Goal: Information Seeking & Learning: Learn about a topic

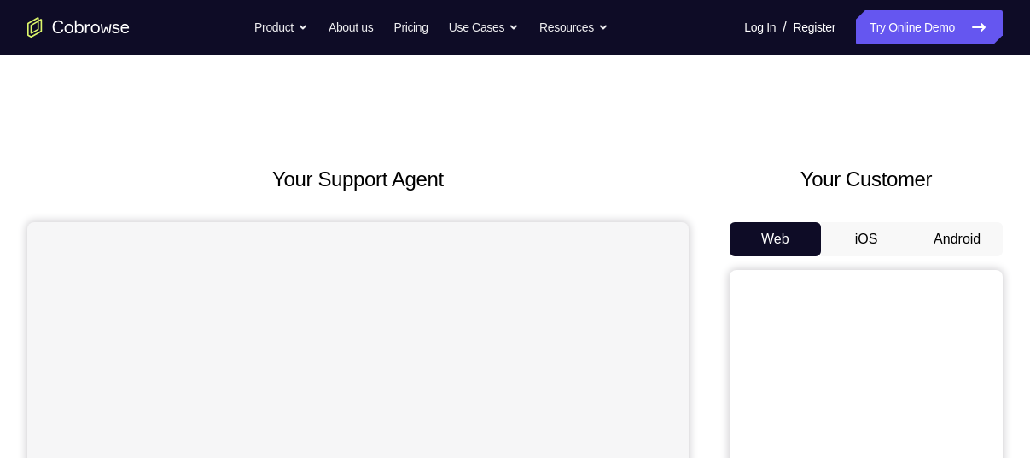
click at [941, 236] on button "Android" at bounding box center [957, 239] width 91 height 34
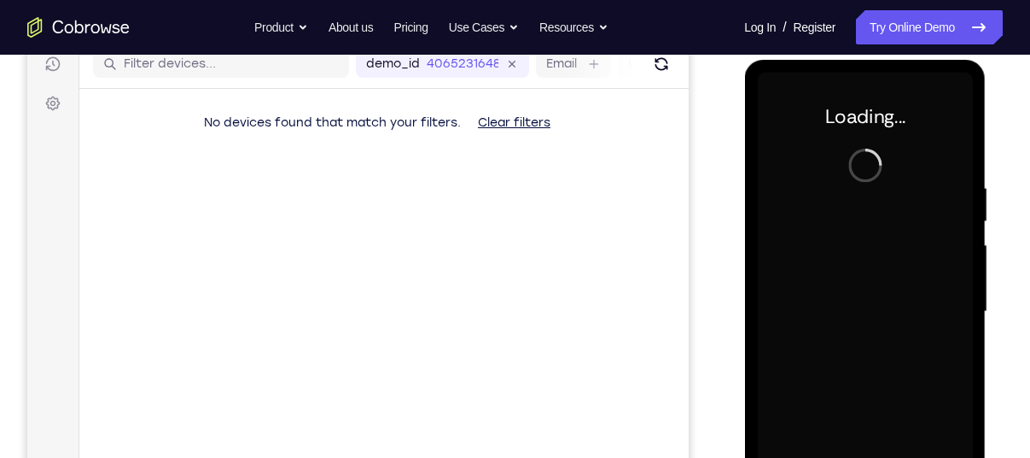
click at [864, 309] on div at bounding box center [864, 312] width 215 height 478
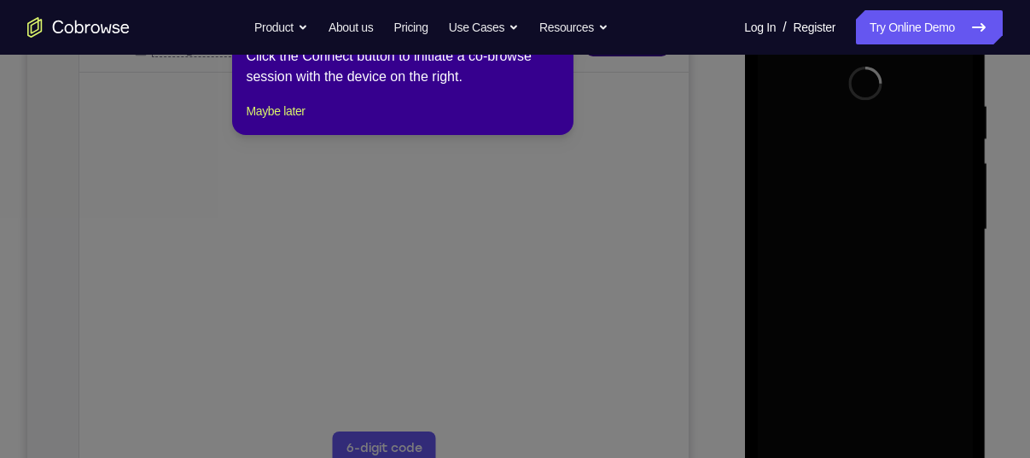
scroll to position [306, 0]
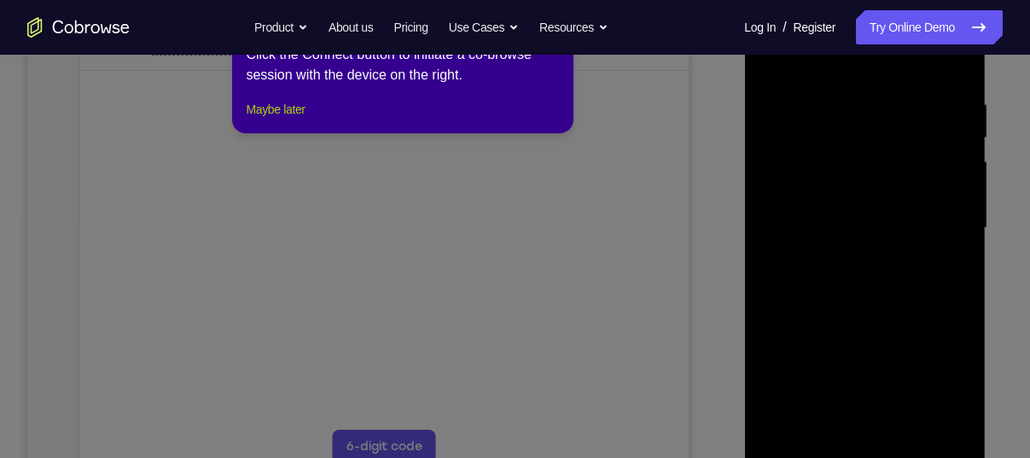
click at [305, 120] on button "Maybe later" at bounding box center [275, 109] width 59 height 20
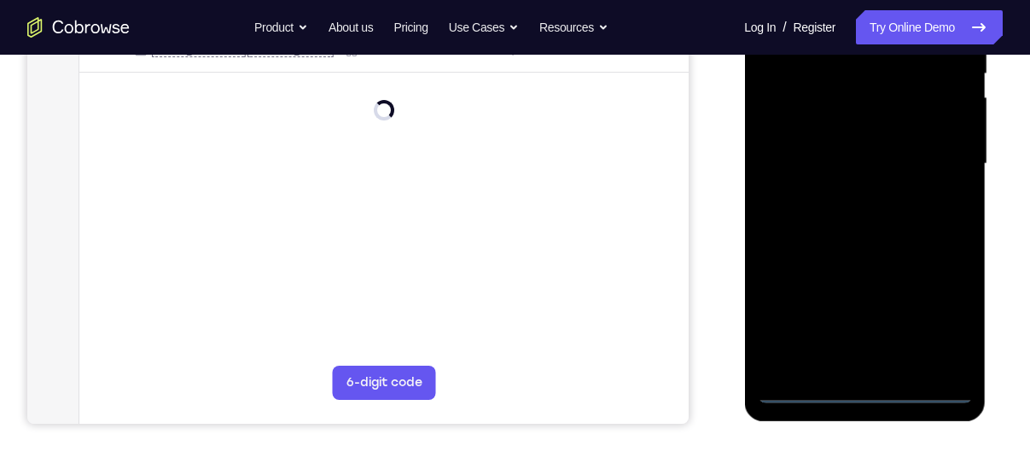
scroll to position [371, 0]
click at [873, 386] on div at bounding box center [864, 163] width 215 height 478
click at [936, 316] on div at bounding box center [864, 163] width 215 height 478
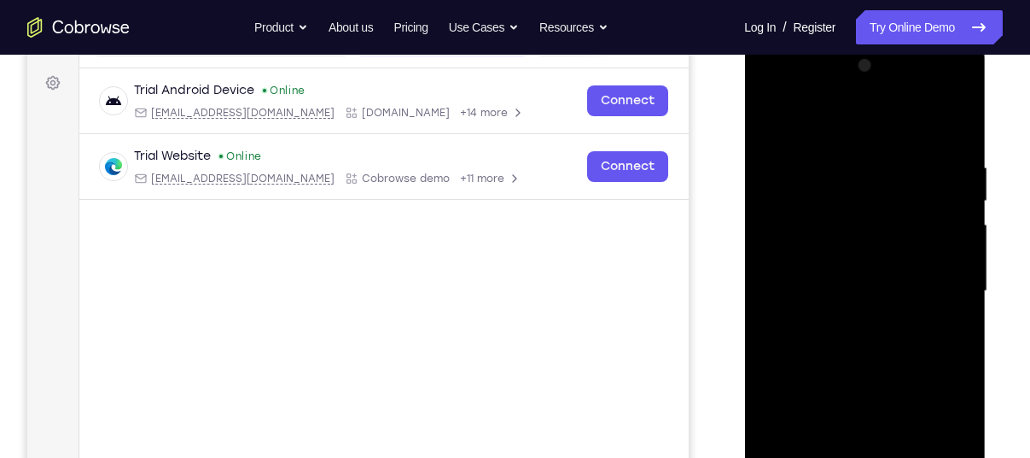
scroll to position [242, 0]
click at [812, 123] on div at bounding box center [864, 293] width 215 height 478
click at [930, 289] on div at bounding box center [864, 293] width 215 height 478
click at [838, 318] on div at bounding box center [864, 293] width 215 height 478
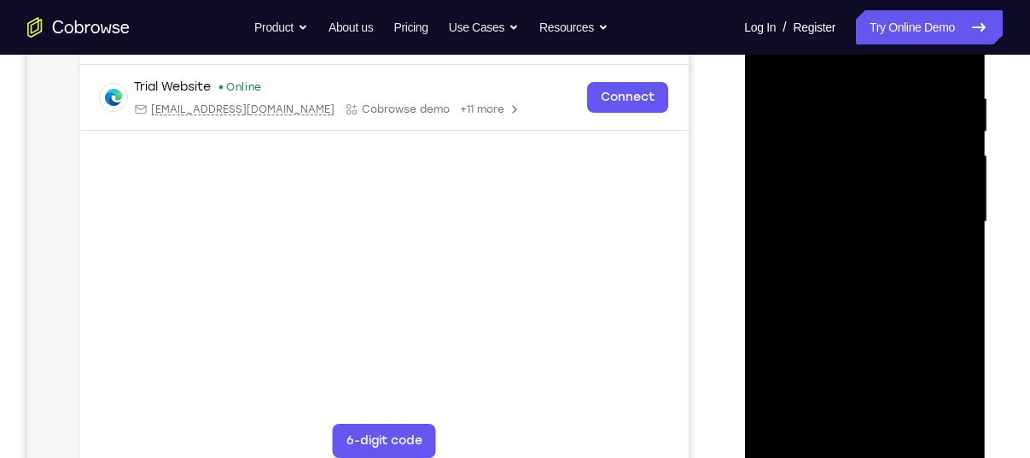
scroll to position [313, 0]
click at [780, 211] on div at bounding box center [864, 221] width 215 height 478
click at [781, 189] on div at bounding box center [864, 221] width 215 height 478
click at [816, 222] on div at bounding box center [864, 221] width 215 height 478
click at [846, 288] on div at bounding box center [864, 221] width 215 height 478
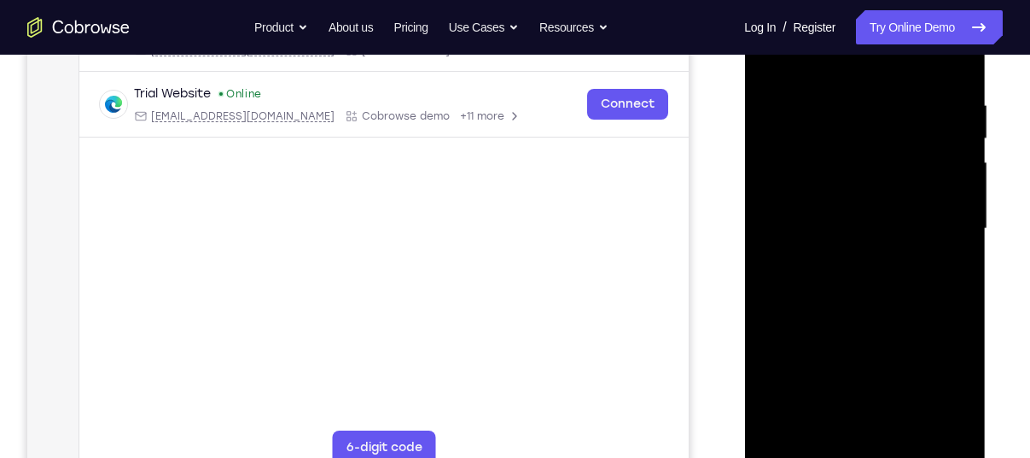
scroll to position [305, 0]
click at [819, 91] on div at bounding box center [864, 230] width 215 height 478
click at [956, 179] on div at bounding box center [864, 230] width 215 height 478
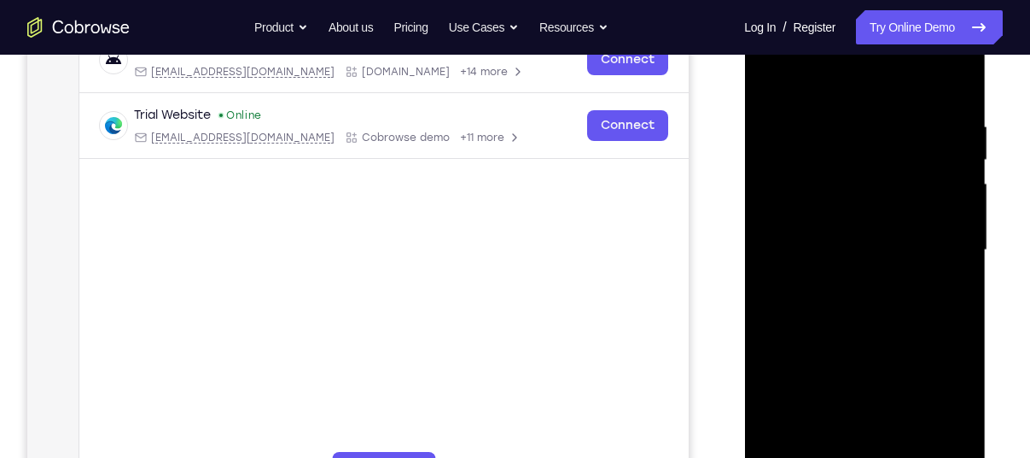
scroll to position [283, 0]
click at [937, 184] on div at bounding box center [864, 251] width 215 height 478
click at [934, 146] on div at bounding box center [864, 251] width 215 height 478
click at [947, 168] on div at bounding box center [864, 251] width 215 height 478
click at [950, 159] on div at bounding box center [864, 251] width 215 height 478
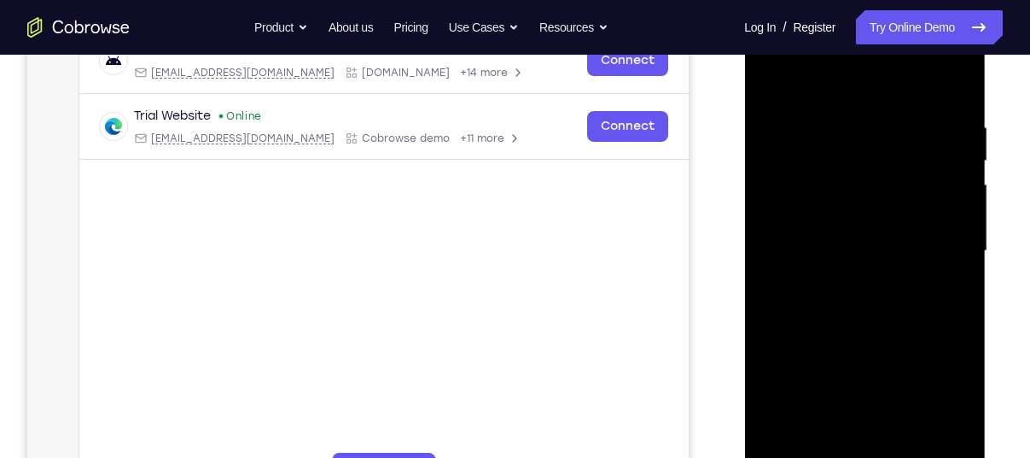
scroll to position [252, 0]
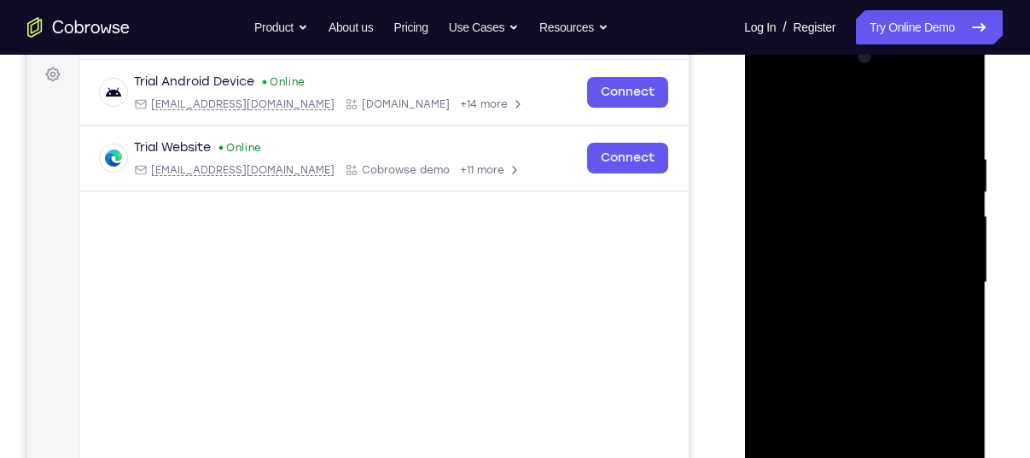
click at [941, 169] on div at bounding box center [864, 283] width 215 height 478
drag, startPoint x: 875, startPoint y: 120, endPoint x: 866, endPoint y: 46, distance: 74.0
click at [866, 46] on div at bounding box center [864, 283] width 215 height 478
click at [930, 160] on div at bounding box center [864, 283] width 215 height 478
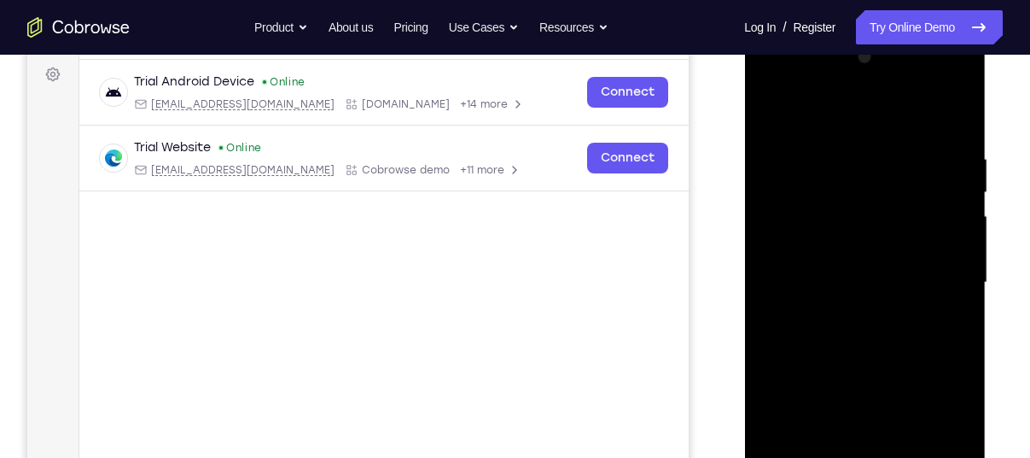
click at [957, 197] on div at bounding box center [864, 283] width 215 height 478
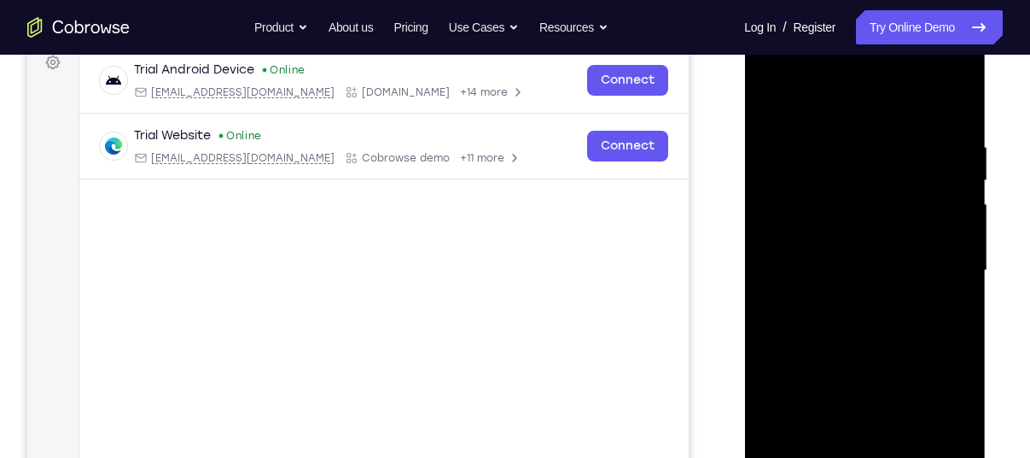
click at [948, 247] on div at bounding box center [864, 271] width 215 height 478
drag, startPoint x: 959, startPoint y: 251, endPoint x: 800, endPoint y: 244, distance: 159.8
click at [800, 244] on div at bounding box center [864, 271] width 215 height 478
click at [941, 227] on div at bounding box center [864, 271] width 215 height 478
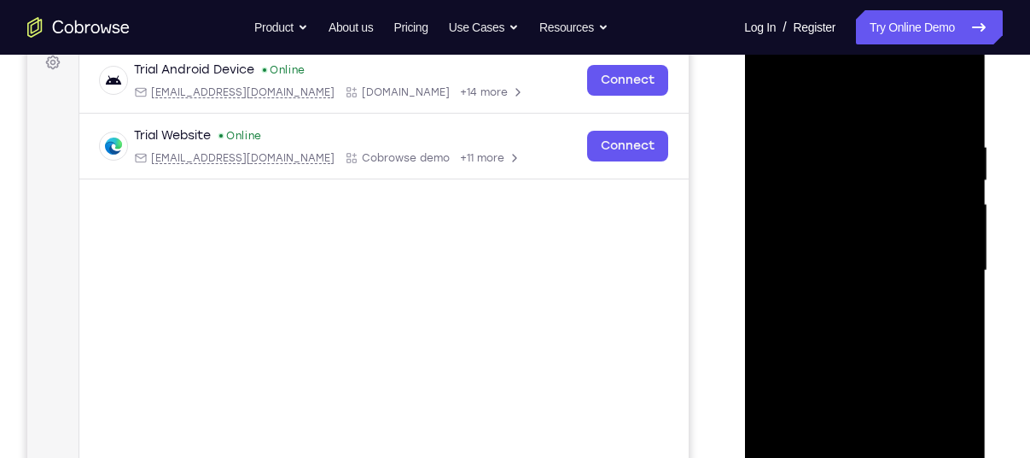
click at [953, 222] on div at bounding box center [864, 271] width 215 height 478
click at [953, 224] on div at bounding box center [864, 271] width 215 height 478
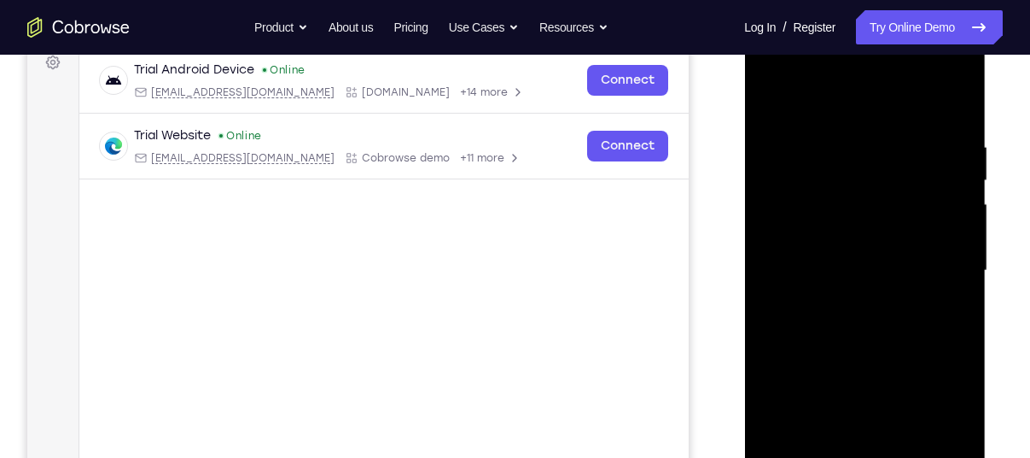
click at [953, 224] on div at bounding box center [864, 271] width 215 height 478
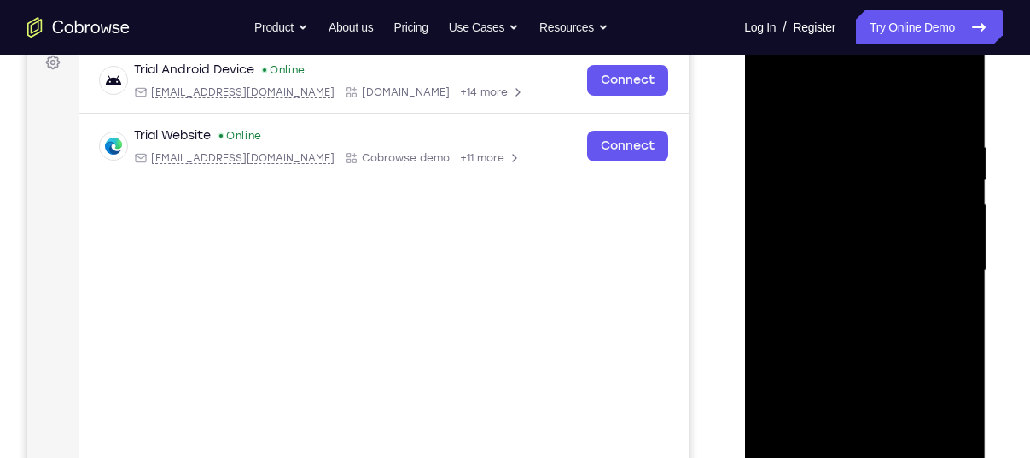
click at [947, 283] on div at bounding box center [864, 271] width 215 height 478
click at [948, 103] on div at bounding box center [864, 271] width 215 height 478
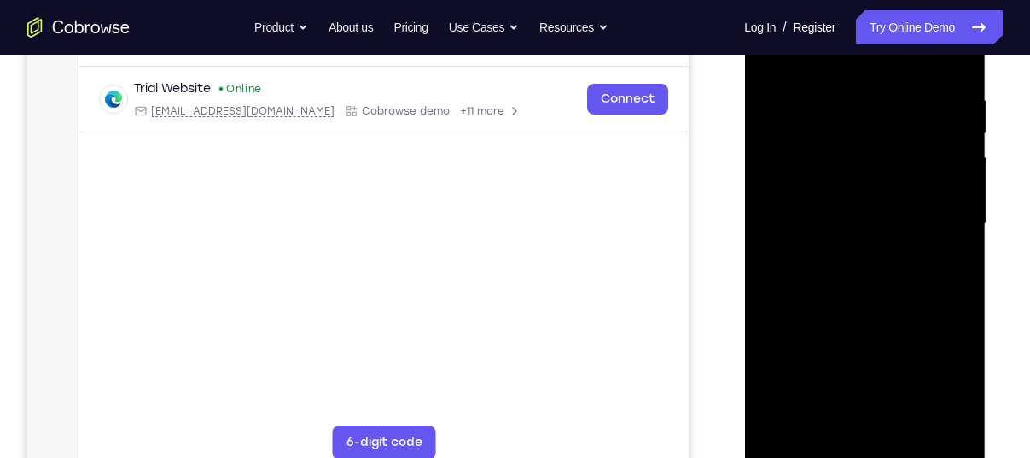
scroll to position [312, 0]
drag, startPoint x: 860, startPoint y: 350, endPoint x: 843, endPoint y: 197, distance: 153.7
click at [843, 236] on div at bounding box center [864, 223] width 215 height 478
drag, startPoint x: 843, startPoint y: 285, endPoint x: 827, endPoint y: 182, distance: 104.5
click at [827, 183] on div at bounding box center [864, 223] width 215 height 478
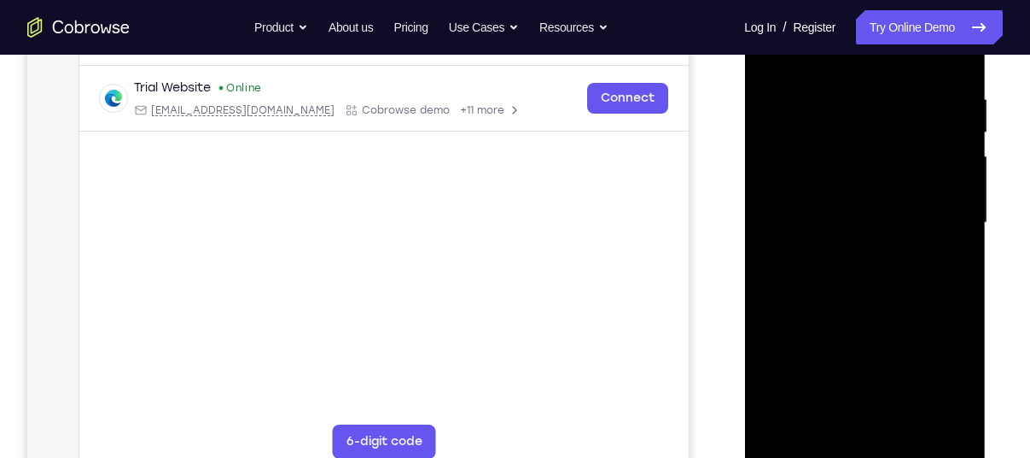
drag, startPoint x: 832, startPoint y: 286, endPoint x: 822, endPoint y: 149, distance: 137.8
click at [820, 159] on div at bounding box center [864, 223] width 215 height 478
click at [899, 429] on div at bounding box center [864, 223] width 215 height 478
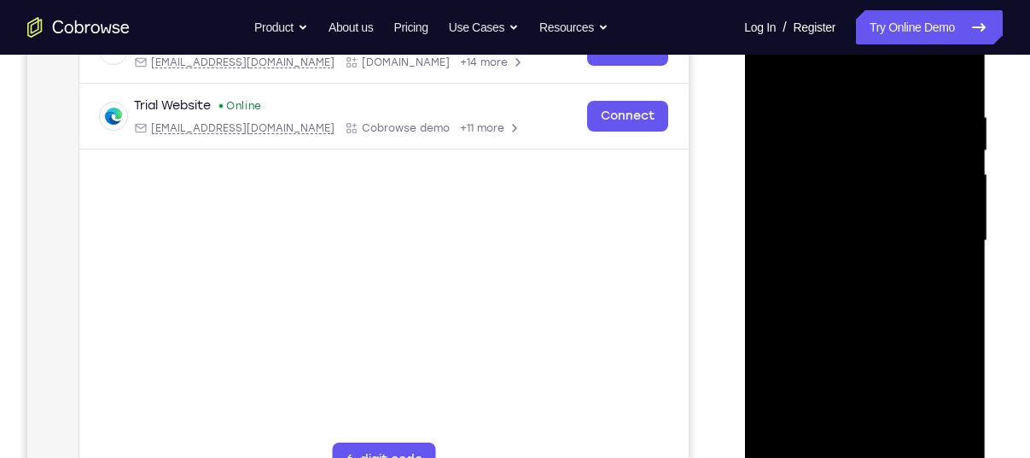
click at [821, 327] on div at bounding box center [864, 241] width 215 height 478
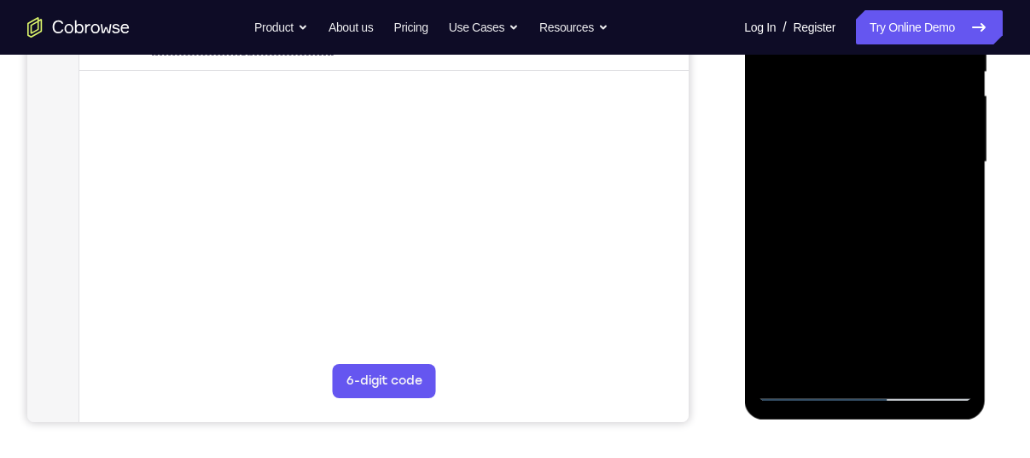
scroll to position [375, 0]
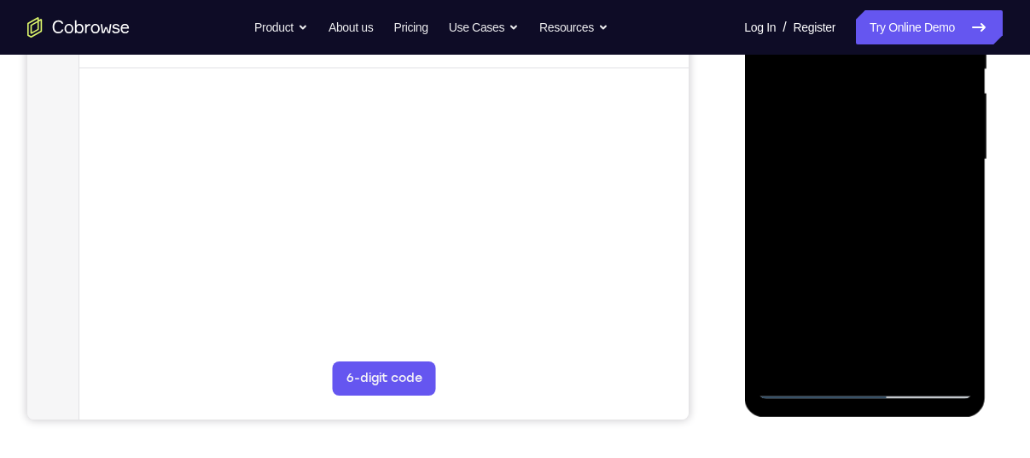
drag, startPoint x: 868, startPoint y: 315, endPoint x: 860, endPoint y: 248, distance: 68.0
click at [860, 248] on div at bounding box center [864, 160] width 215 height 478
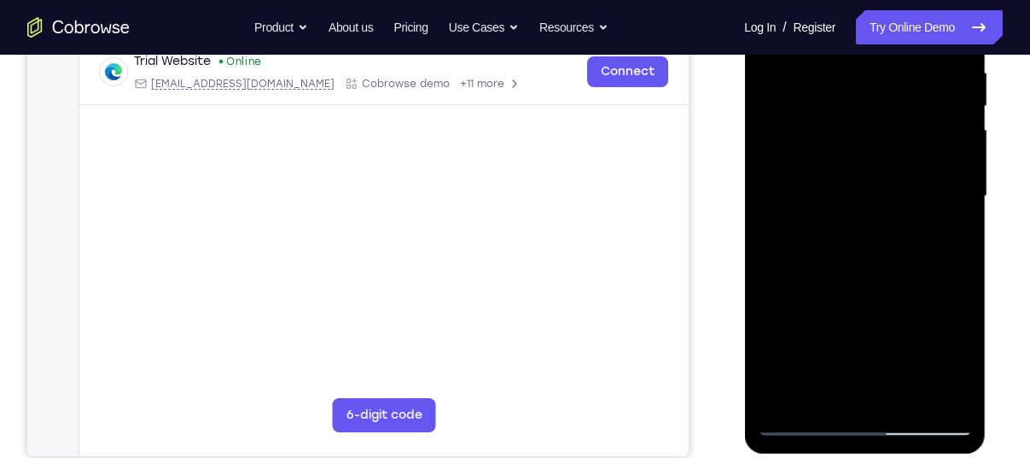
scroll to position [337, 0]
drag, startPoint x: 853, startPoint y: 326, endPoint x: 829, endPoint y: 250, distance: 79.6
click at [832, 263] on div at bounding box center [864, 197] width 215 height 478
drag, startPoint x: 840, startPoint y: 321, endPoint x: 830, endPoint y: 258, distance: 64.0
click at [830, 258] on div at bounding box center [864, 197] width 215 height 478
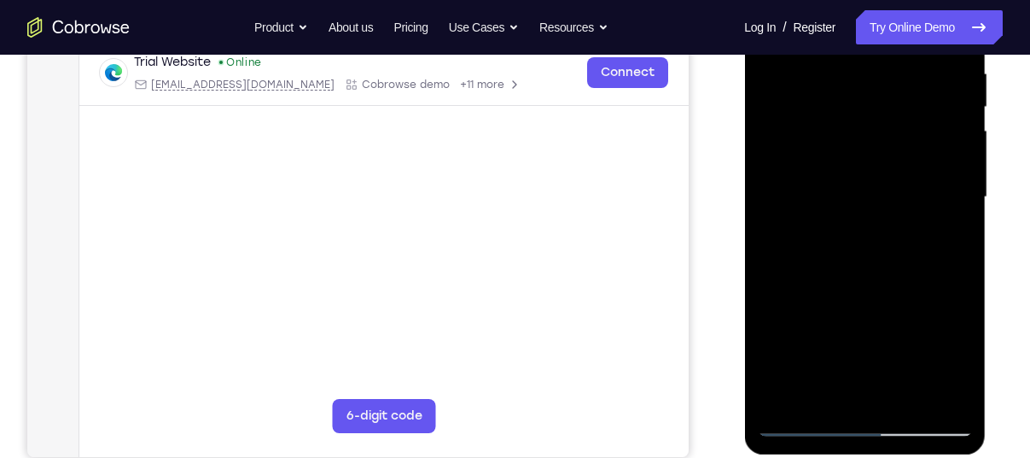
drag, startPoint x: 863, startPoint y: 211, endPoint x: 868, endPoint y: 371, distance: 160.6
click at [868, 371] on div at bounding box center [864, 197] width 215 height 478
drag, startPoint x: 870, startPoint y: 232, endPoint x: 870, endPoint y: 401, distance: 169.0
click at [870, 401] on div at bounding box center [864, 197] width 215 height 478
